Goal: Use online tool/utility: Use online tool/utility

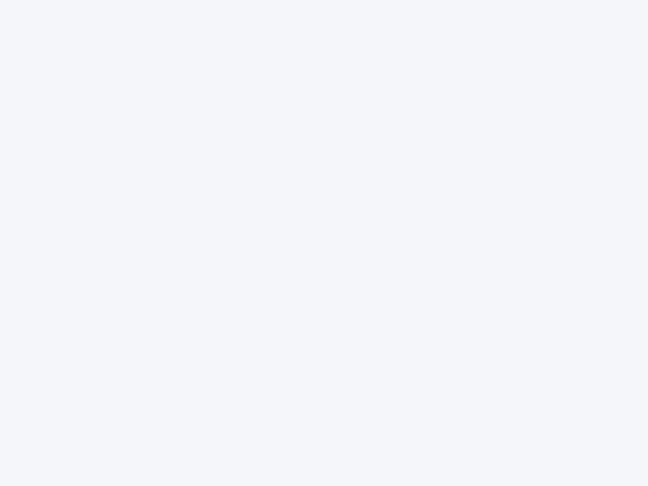
click at [324, 243] on div at bounding box center [324, 243] width 648 height 486
